Goal: Communication & Community: Answer question/provide support

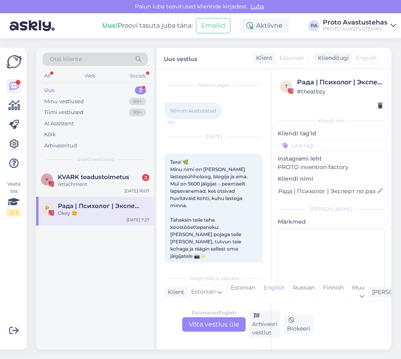
scroll to position [389, 0]
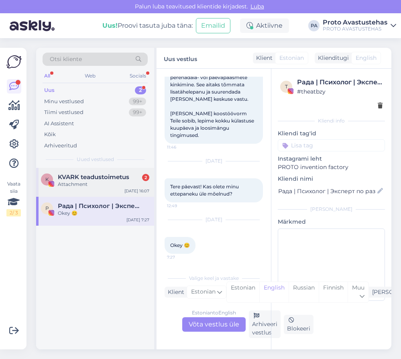
click at [87, 184] on div "Attachment" at bounding box center [103, 184] width 91 height 7
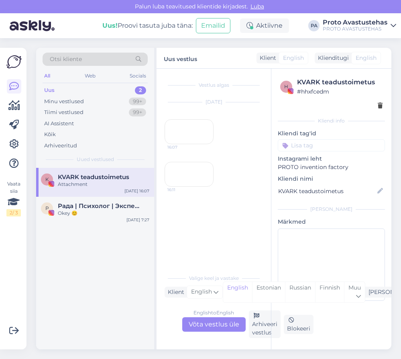
click at [189, 143] on div "16:07" at bounding box center [189, 131] width 49 height 25
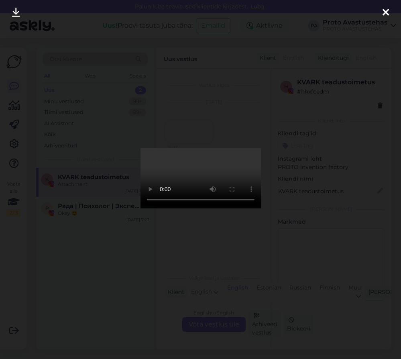
click at [356, 77] on div at bounding box center [200, 179] width 401 height 359
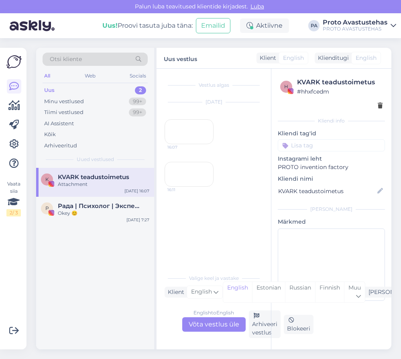
click at [189, 187] on div "16:11" at bounding box center [189, 174] width 49 height 25
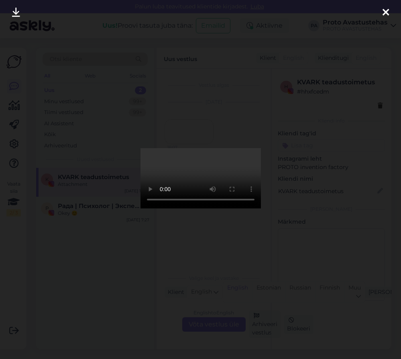
click at [372, 165] on div at bounding box center [200, 179] width 401 height 359
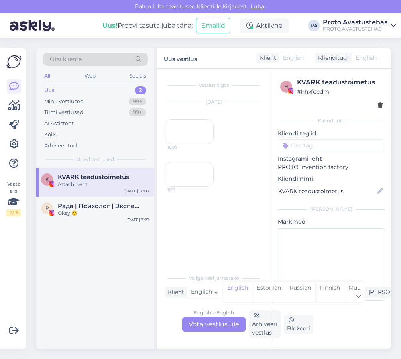
scroll to position [13, 0]
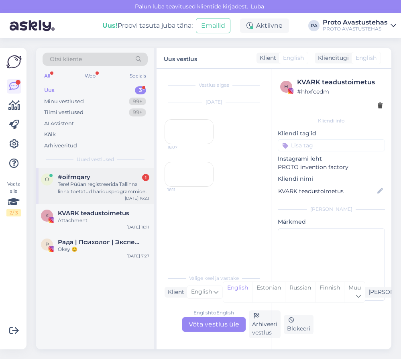
click at [92, 195] on div "o #oifmqary 1 Tere! Püüan registreerida Tallinna linna toetatud haridusprogramm…" at bounding box center [95, 186] width 118 height 36
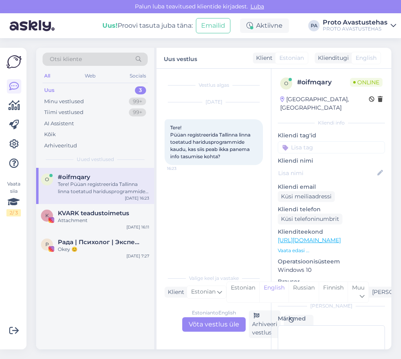
scroll to position [0, 0]
click at [213, 322] on div "Estonian to English Võta vestlus üle" at bounding box center [213, 324] width 63 height 14
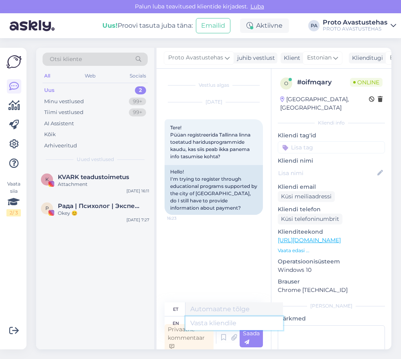
click at [223, 327] on textarea at bounding box center [234, 323] width 98 height 14
type textarea "Tere"
type textarea "Tere."
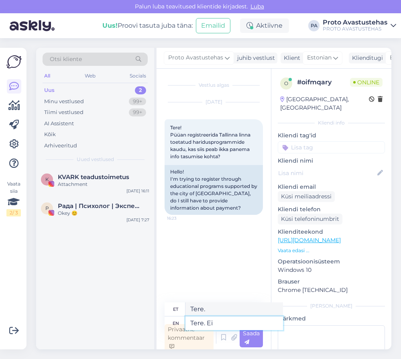
type textarea "Tere. Ei p"
type textarea "Tere. Ei"
type textarea "Tere. Ei pea."
type textarea "Tere. Ei herneid."
type textarea "Tere. Ei pea."
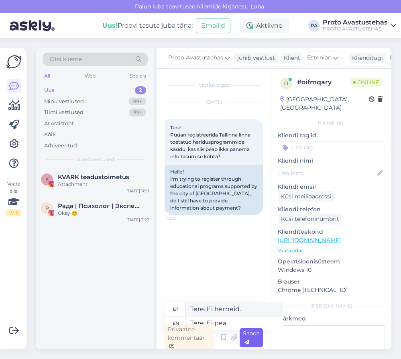
click at [251, 340] on div "Saada" at bounding box center [251, 337] width 23 height 19
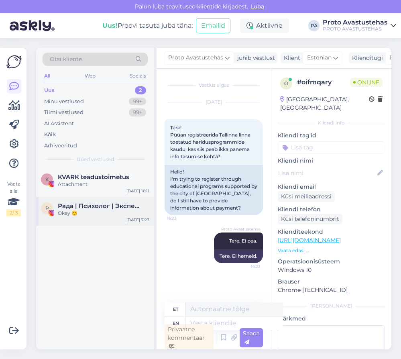
scroll to position [2, 0]
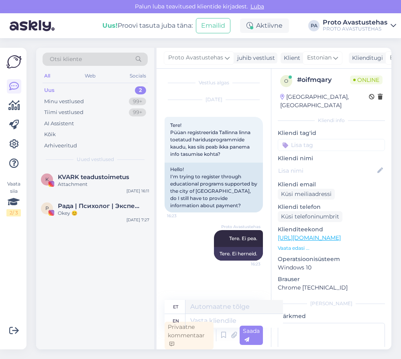
click at [51, 87] on div "Uus" at bounding box center [49, 90] width 10 height 8
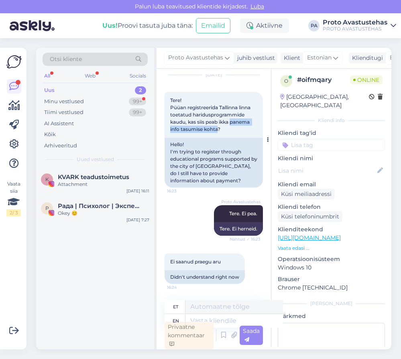
drag, startPoint x: 205, startPoint y: 122, endPoint x: 208, endPoint y: 130, distance: 8.3
click at [208, 130] on span "Tere! Püüan registreerida Tallinna linna toetatud haridusprogrammide kaudu, kas…" at bounding box center [210, 114] width 81 height 35
copy span "panema info tasumise kohta"
click at [227, 324] on textarea at bounding box center [234, 321] width 98 height 14
paste textarea "panema info tasumise kohta"
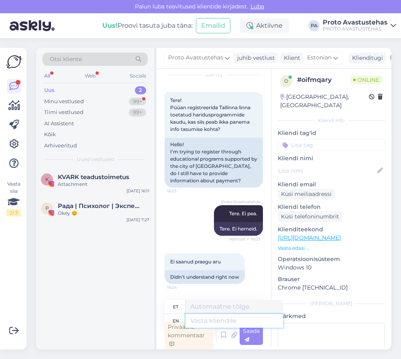
type textarea "panema info tasumise kohta"
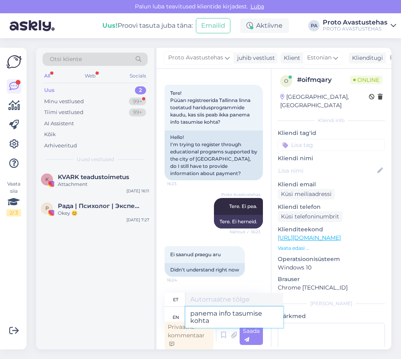
type textarea "panema info tasumise kohta"
click at [190, 313] on textarea "panema info tasumise kohta" at bounding box center [234, 317] width 98 height 21
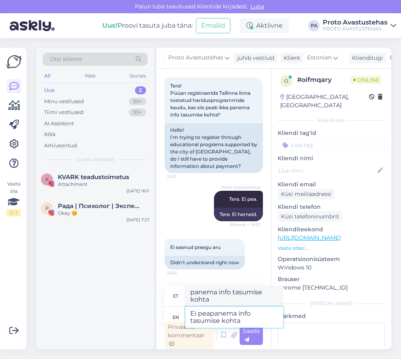
type textarea "Ei pea panema info tasumise kohta"
click at [254, 311] on textarea "Ei pea panema info tasumise kohta" at bounding box center [234, 317] width 98 height 21
click at [250, 311] on textarea "Ei pea panema info tasumise kohta" at bounding box center [234, 317] width 98 height 21
type textarea "Ei pea panema infot tasumise kohta"
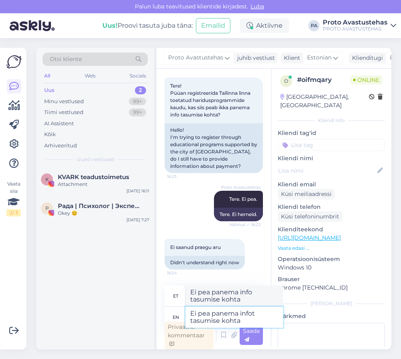
click at [246, 321] on textarea "Ei pea panema infot tasumise kohta" at bounding box center [234, 317] width 98 height 21
type textarea "Ei pea panema infot tasumise kohta"
type textarea "Ei pea panema infot tasumise kohta."
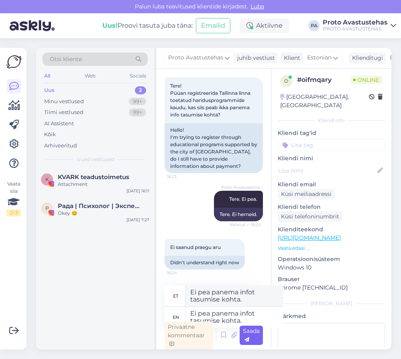
click at [248, 338] on icon at bounding box center [246, 339] width 5 height 5
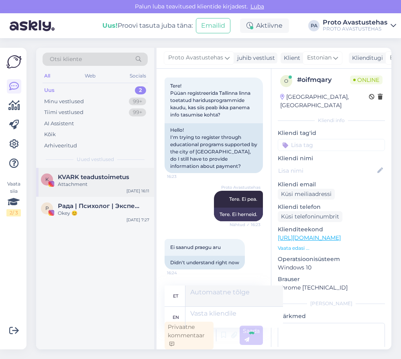
scroll to position [95, 0]
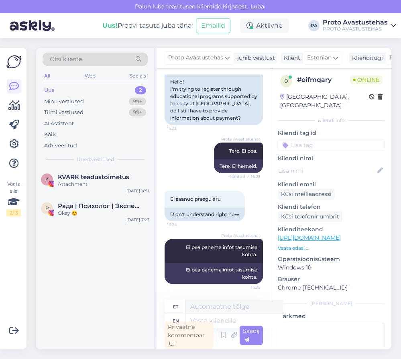
click at [51, 91] on div "Uus" at bounding box center [49, 90] width 10 height 8
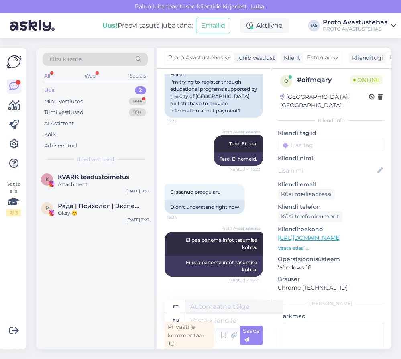
scroll to position [172, 0]
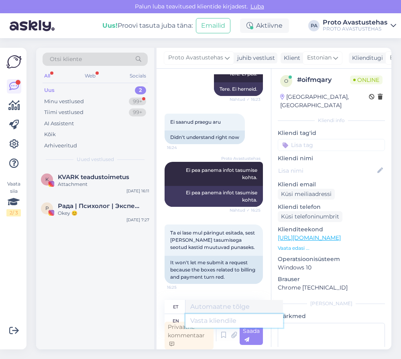
click at [226, 320] on textarea at bounding box center [234, 321] width 98 height 14
type textarea "Siis"
type textarea "Siis täitke k"
type textarea "Siis täitke"
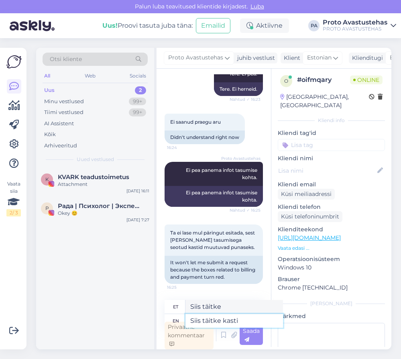
type textarea "Siis täitke kastid"
type textarea "Siis täidke kastid"
type textarea "Siis täitke kastid palun."
type textarea "Siis täidke kastid palun"
type textarea "Siis täitke kastid palun."
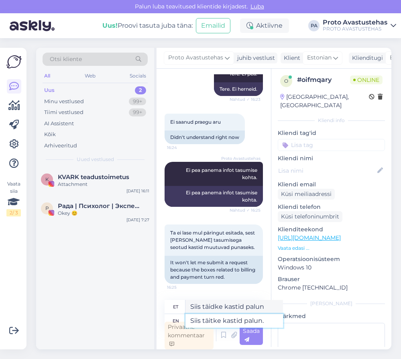
type textarea "Siis täidke kastid palun."
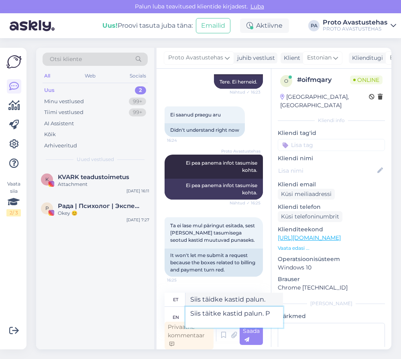
scroll to position [179, 0]
type textarea "Siis täitke kastid palun. Pa"
type textarea "Siis täidke kastid palun. Pa"
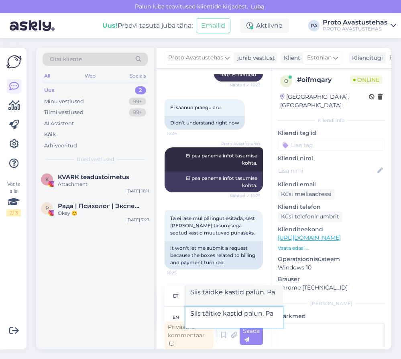
scroll to position [180, 0]
type textarea "Siis täitke kastid palun. Pange"
type textarea "Siis täitke kastid palun. Pange näiteks k"
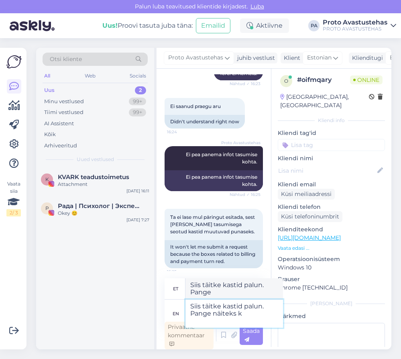
type textarea "Siis täitke kastid palun. Pange näiteks"
type textarea "Siis täitke kastid palun. Pange näiteks kommentaa"
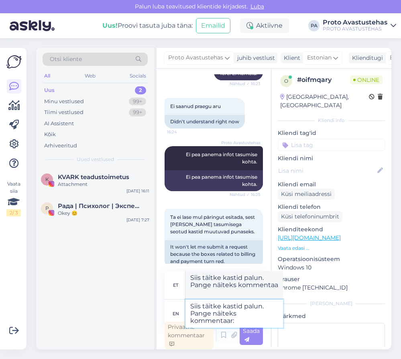
type textarea "Siis täitke kastid palun. Pange näiteks kommentaar:"
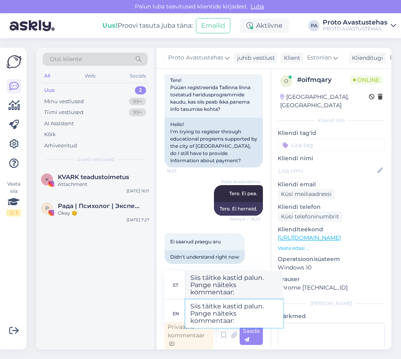
scroll to position [20, 0]
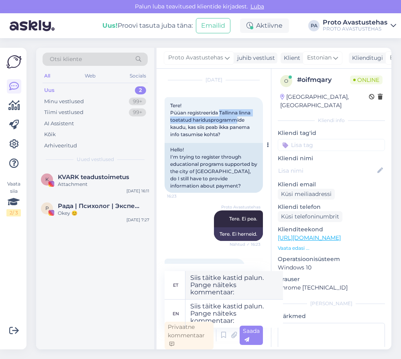
drag, startPoint x: 221, startPoint y: 110, endPoint x: 214, endPoint y: 127, distance: 18.6
click at [214, 127] on span "Tere! Püüan registreerida Tallinna linna toetatud haridusprogrammide kaudu, kas…" at bounding box center [210, 119] width 81 height 35
copy span "Tallinna linna toetatud haridusprogramm"
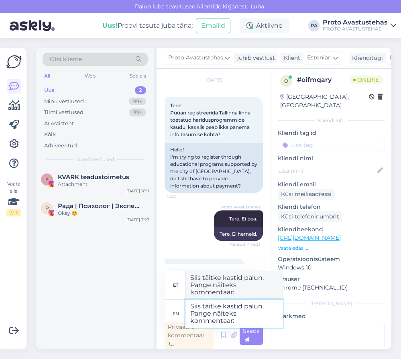
click at [237, 322] on textarea "Siis täitke kastid palun. Pange näiteks kommentaar:" at bounding box center [234, 313] width 98 height 28
paste textarea "Tallinna linna toetatud haridusprogramm"
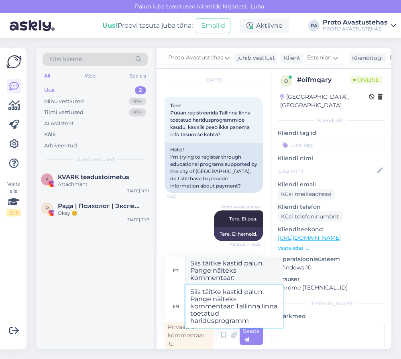
type textarea "Siis täitke kastid palun. Pange näiteks kommentaar: Tallinna linna toetatud har…"
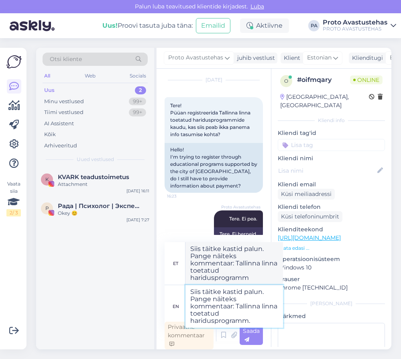
type textarea "Siis täitke kastid palun. Pange näiteks kommentaar: Tallinna linna toetatud har…"
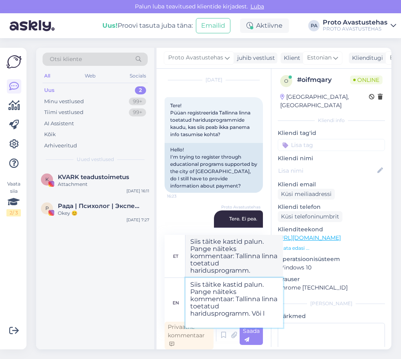
type textarea "Siis täitke kastid palun. Pange näiteks kommentaar: Tallinna linna toetatud har…"
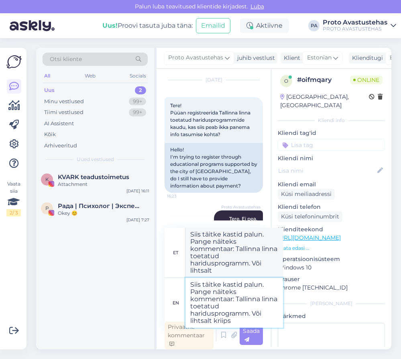
type textarea "Siis täitke kastid palun. Pange näiteks kommentaar: Tallinna linna toetatud har…"
click at [253, 333] on span "Saada" at bounding box center [251, 335] width 17 height 16
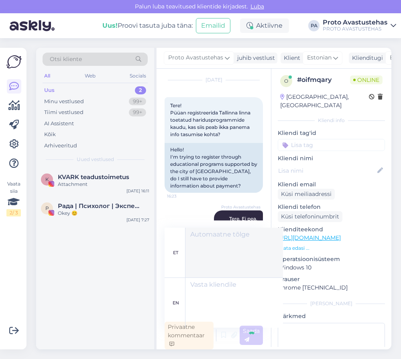
scroll to position [278, 0]
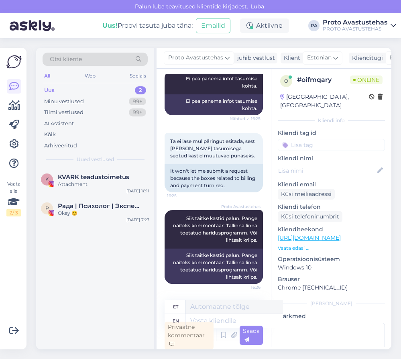
click at [49, 91] on div "Uus" at bounding box center [49, 90] width 10 height 8
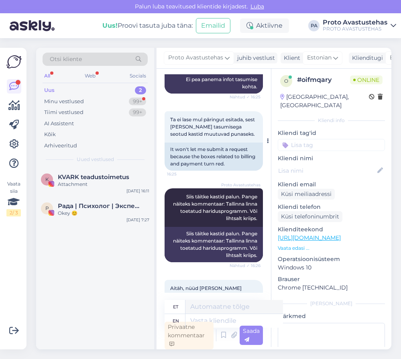
scroll to position [326, 0]
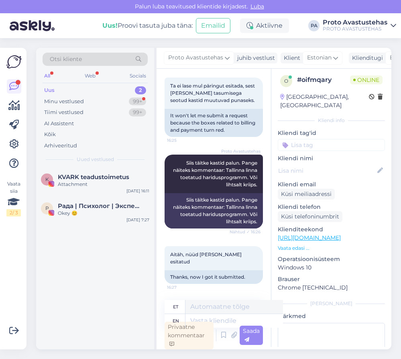
click at [45, 87] on div "Uus" at bounding box center [49, 90] width 10 height 8
click at [63, 100] on div "Minu vestlused" at bounding box center [64, 102] width 40 height 8
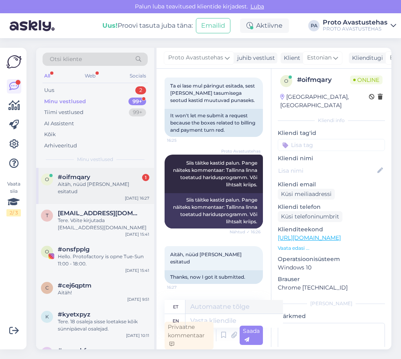
click at [83, 184] on div "Aitäh, nüüd [PERSON_NAME] esitatud" at bounding box center [103, 188] width 91 height 14
click at [85, 218] on div "Tere. Võite kirjutada [EMAIL_ADDRESS][DOMAIN_NAME]" at bounding box center [103, 224] width 91 height 14
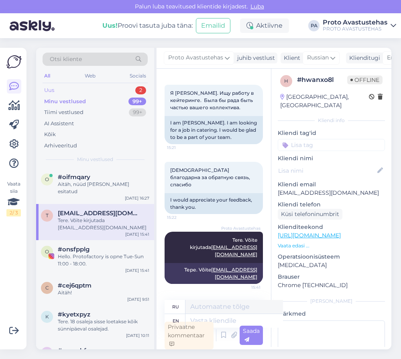
click at [49, 89] on div "Uus" at bounding box center [49, 90] width 10 height 8
